Goal: Navigation & Orientation: Find specific page/section

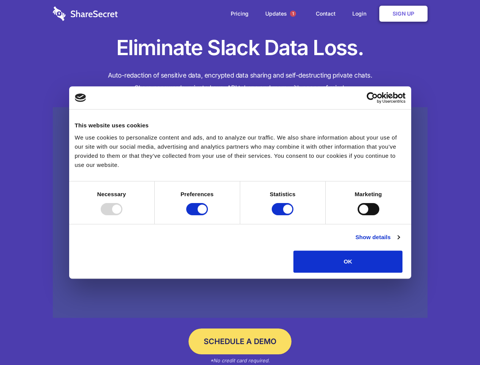
click at [122, 215] on div at bounding box center [112, 209] width 22 height 12
click at [208, 215] on input "Preferences" at bounding box center [197, 209] width 22 height 12
checkbox input "false"
click at [283, 215] on input "Statistics" at bounding box center [282, 209] width 22 height 12
checkbox input "false"
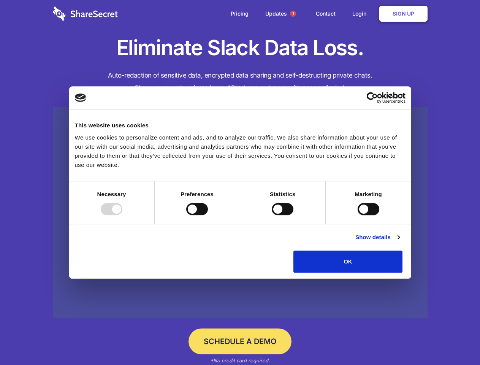
click at [357, 215] on input "Marketing" at bounding box center [368, 209] width 22 height 12
checkbox input "true"
click at [399, 241] on link "Show details" at bounding box center [377, 236] width 44 height 9
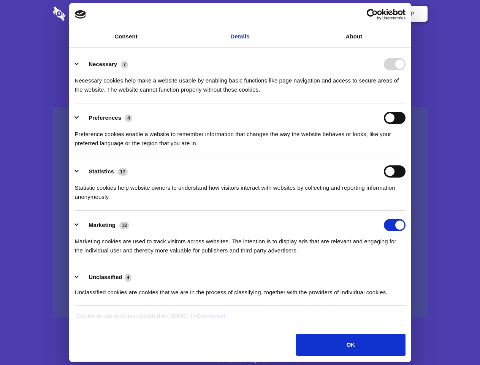
click at [409, 275] on ul "Necessary 7 Necessary cookies help make a website usable by enabling basic func…" at bounding box center [240, 178] width 338 height 256
click at [292, 14] on span "1" at bounding box center [293, 14] width 6 height 6
